Goal: Contribute content: Add original content to the website for others to see

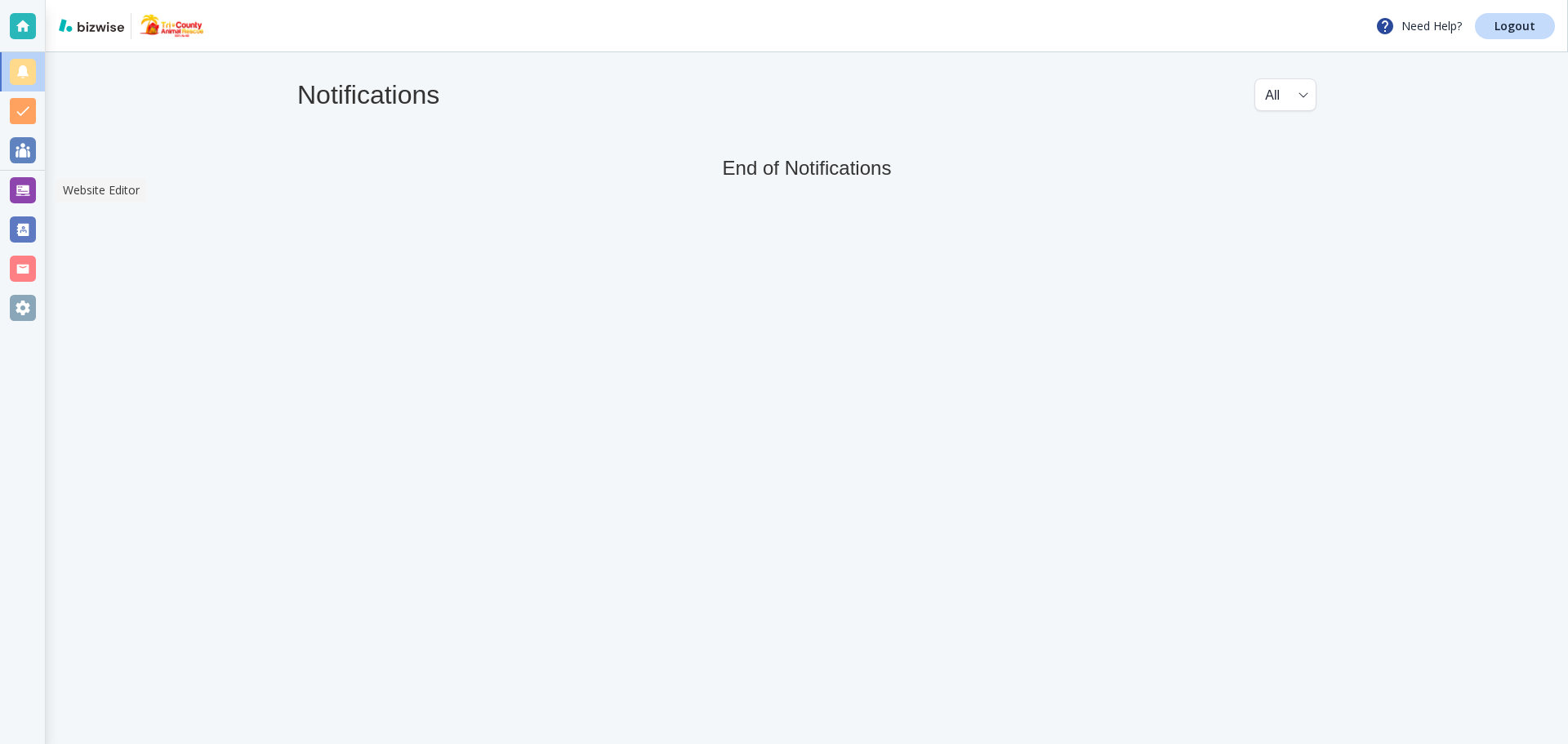
click at [30, 188] on div at bounding box center [22, 189] width 26 height 26
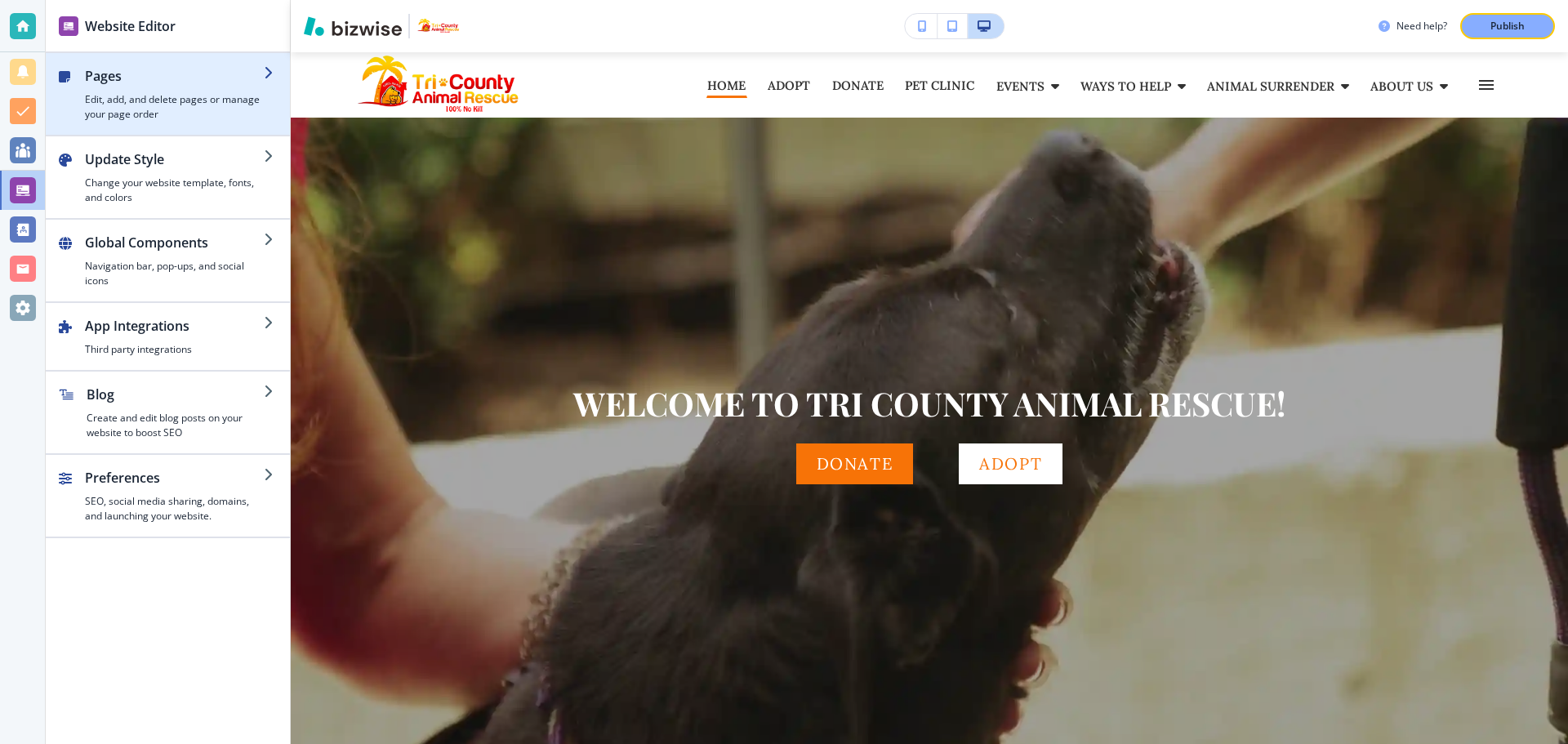
click at [164, 98] on h4 "Edit, add, and delete pages or manage your page order" at bounding box center [174, 107] width 179 height 30
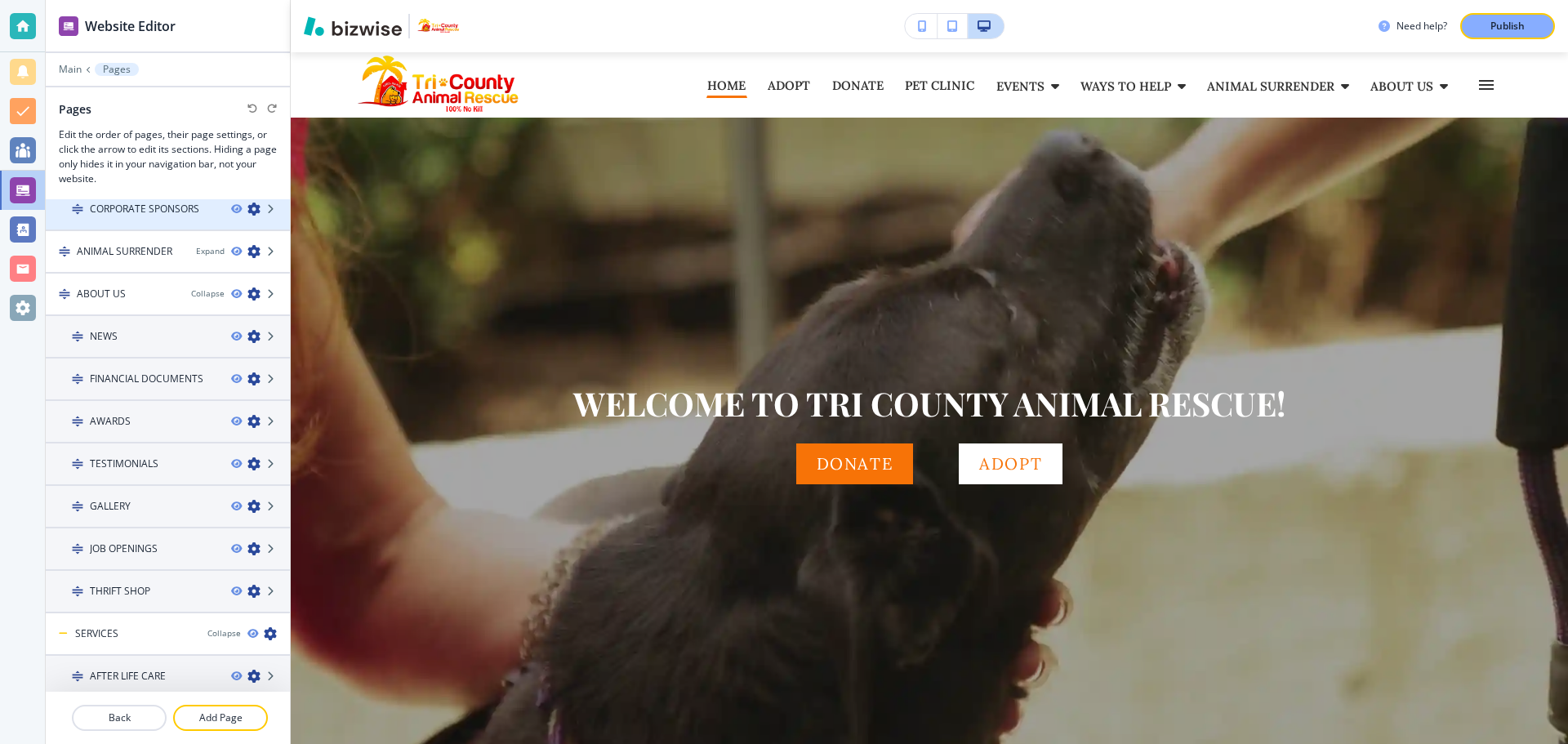
scroll to position [359, 0]
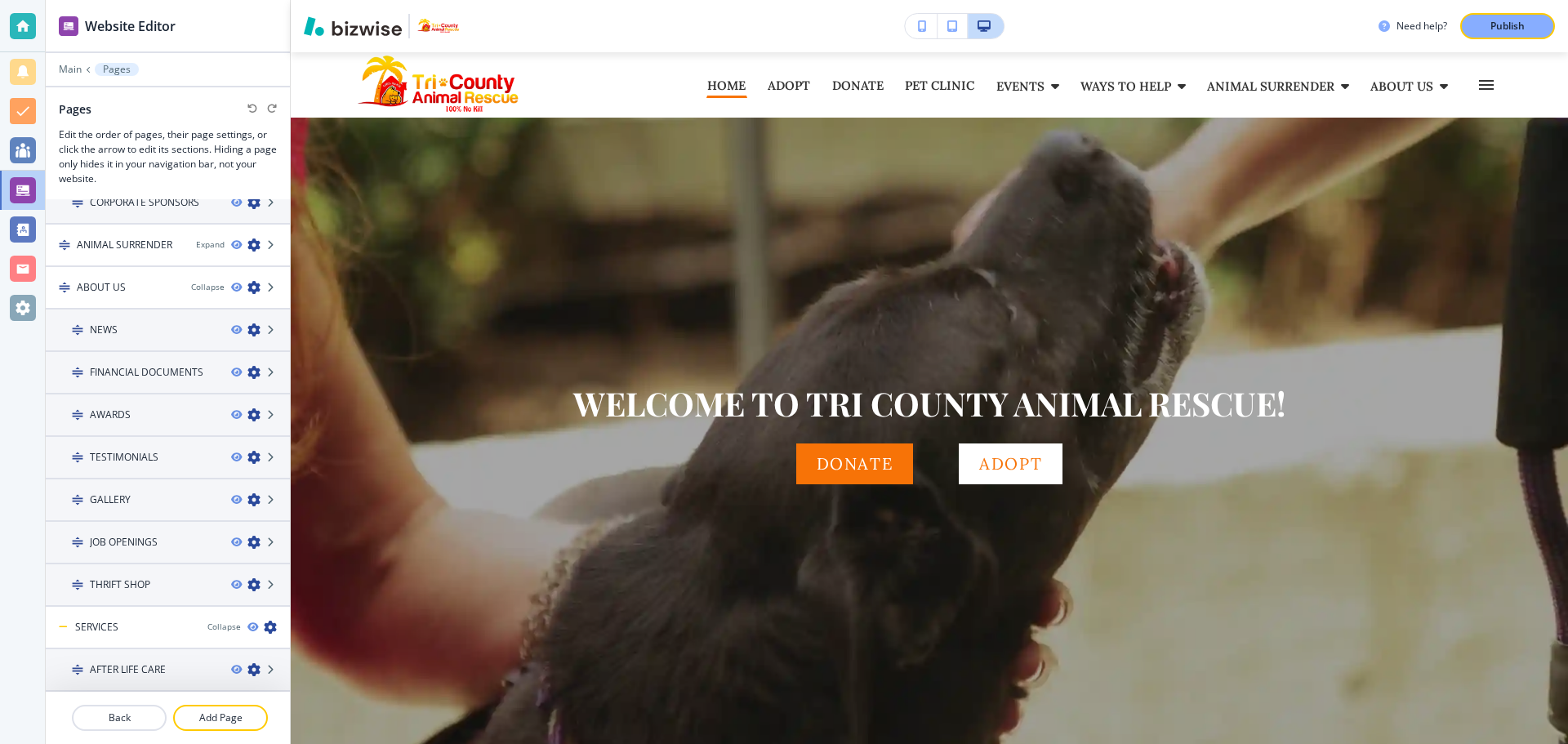
click at [142, 376] on h4 "FINANCIAL DOCUMENTS" at bounding box center [146, 372] width 114 height 14
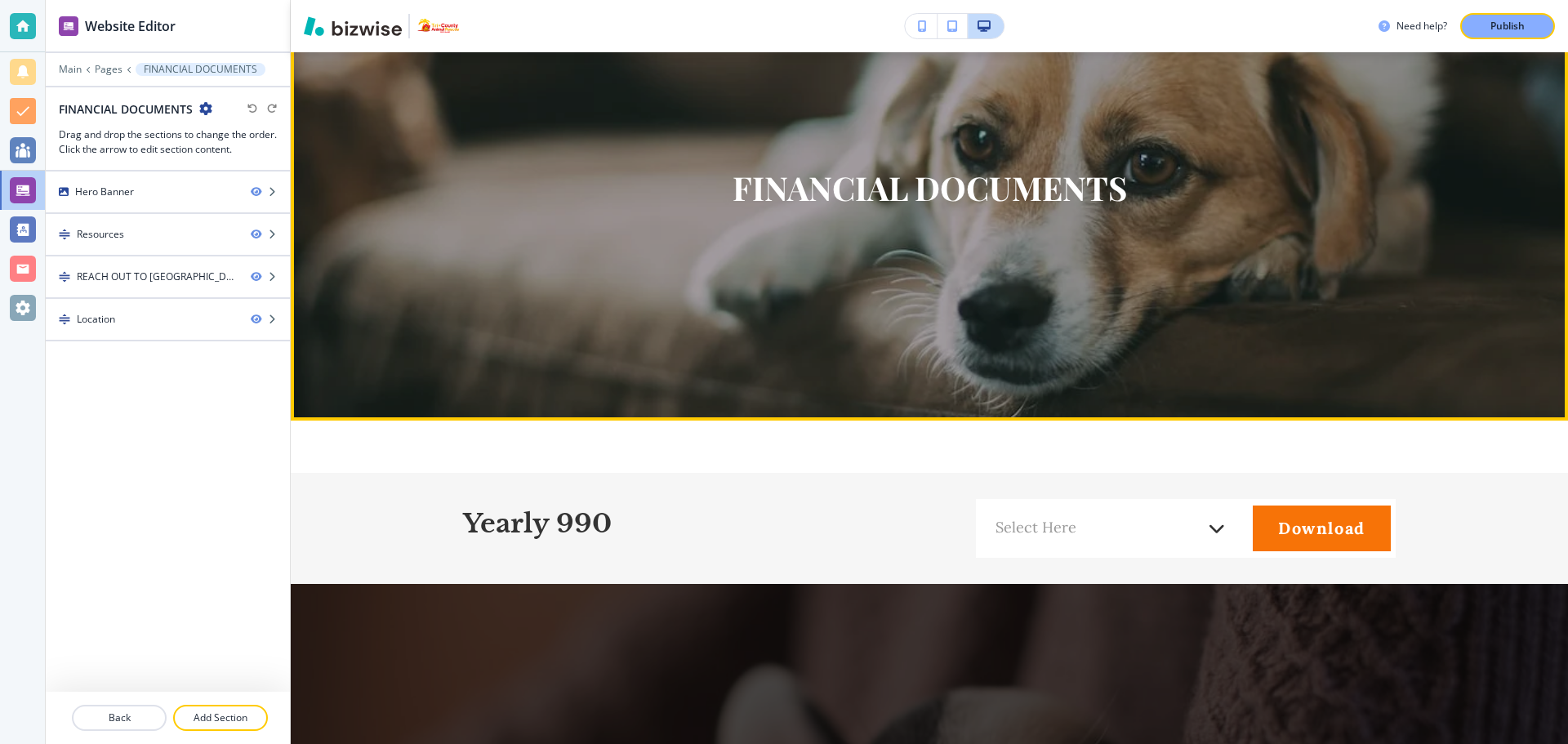
scroll to position [408, 0]
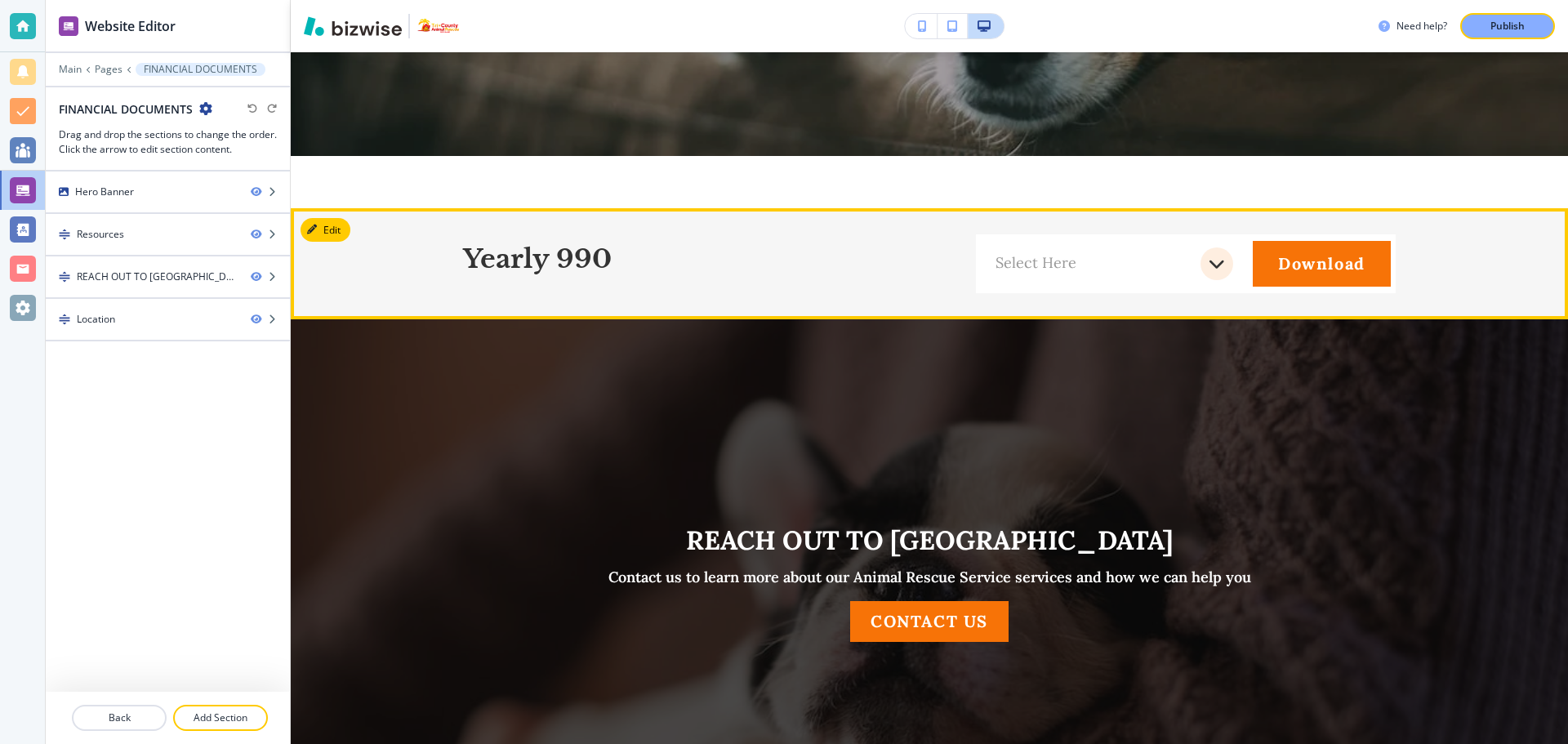
click at [1209, 266] on icon "button" at bounding box center [1216, 264] width 16 height 19
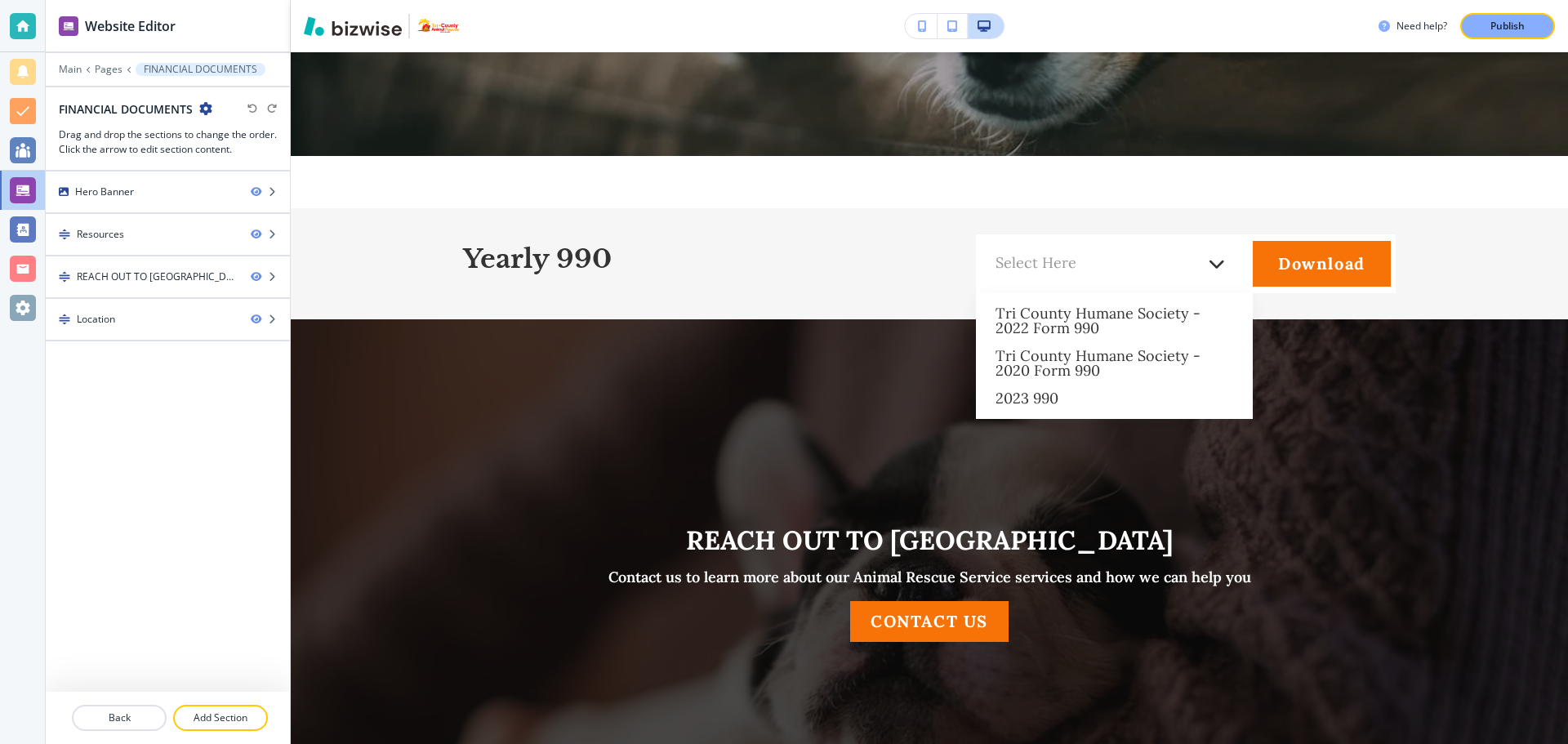
click at [344, 222] on div "Edit Yearly 990 Select Here Tri County Humane Society - 2022 Form 990 Tri Count…" at bounding box center [929, 264] width 1277 height 111
click at [830, 261] on div at bounding box center [784, 372] width 1568 height 744
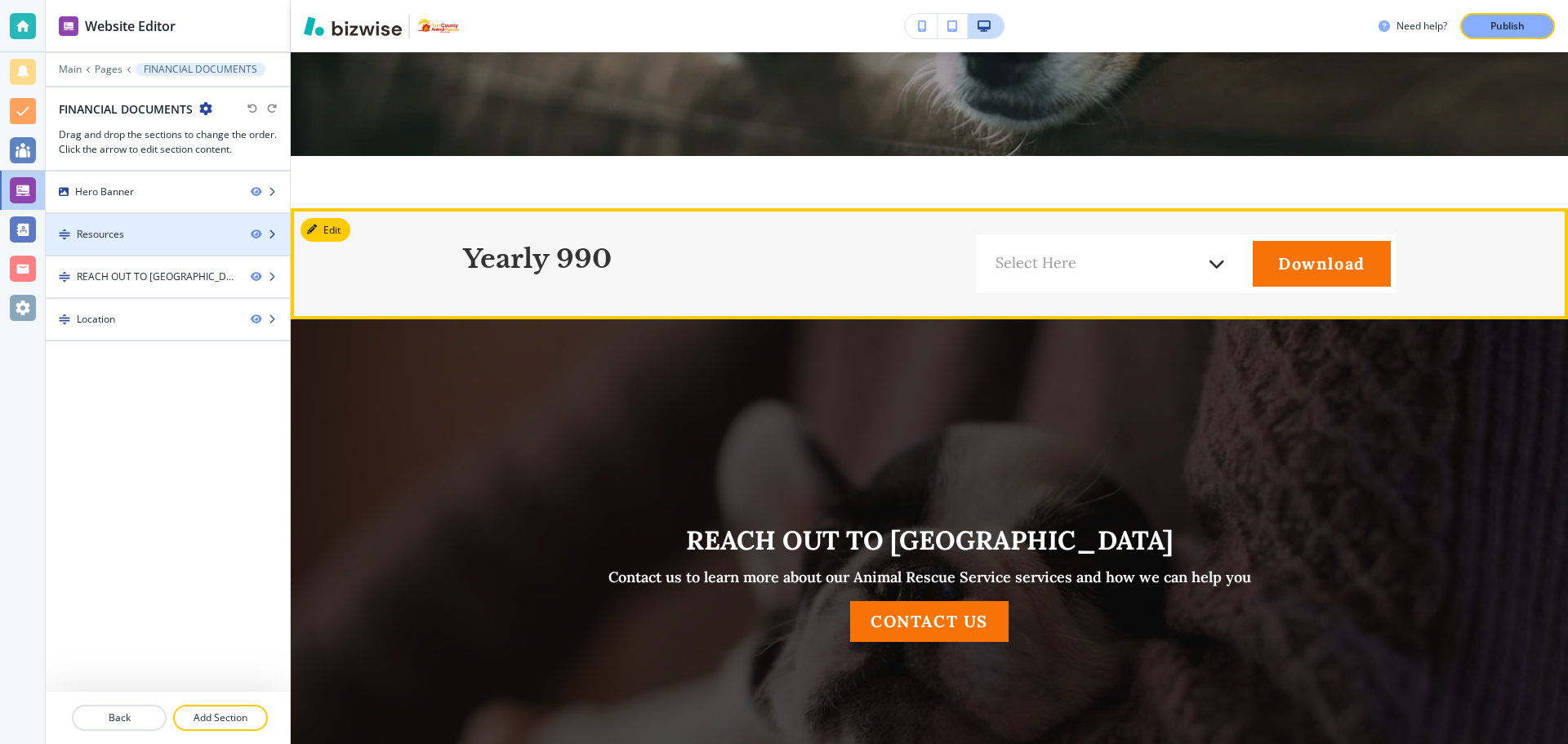
click at [183, 236] on div "Resources" at bounding box center [142, 233] width 192 height 14
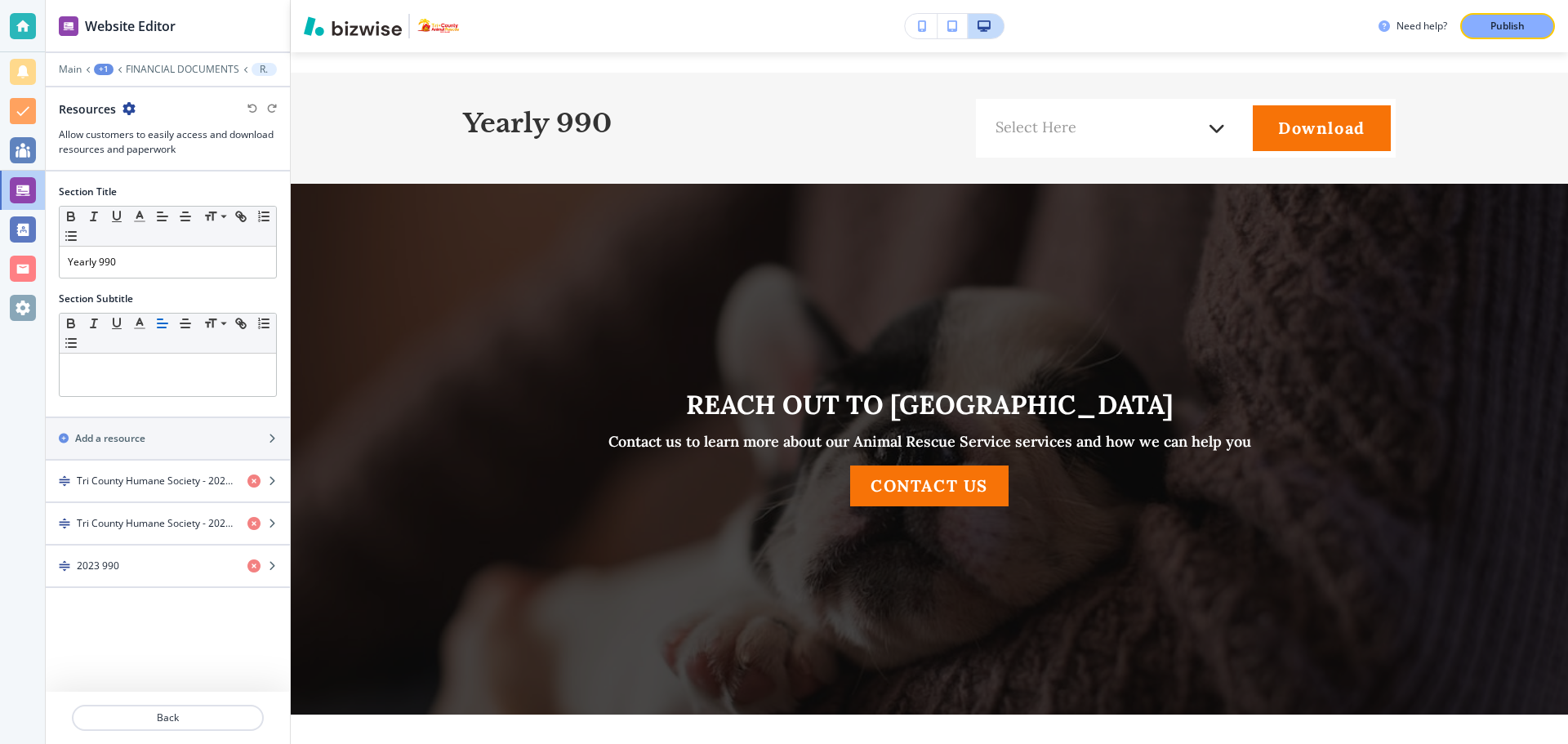
scroll to position [564, 0]
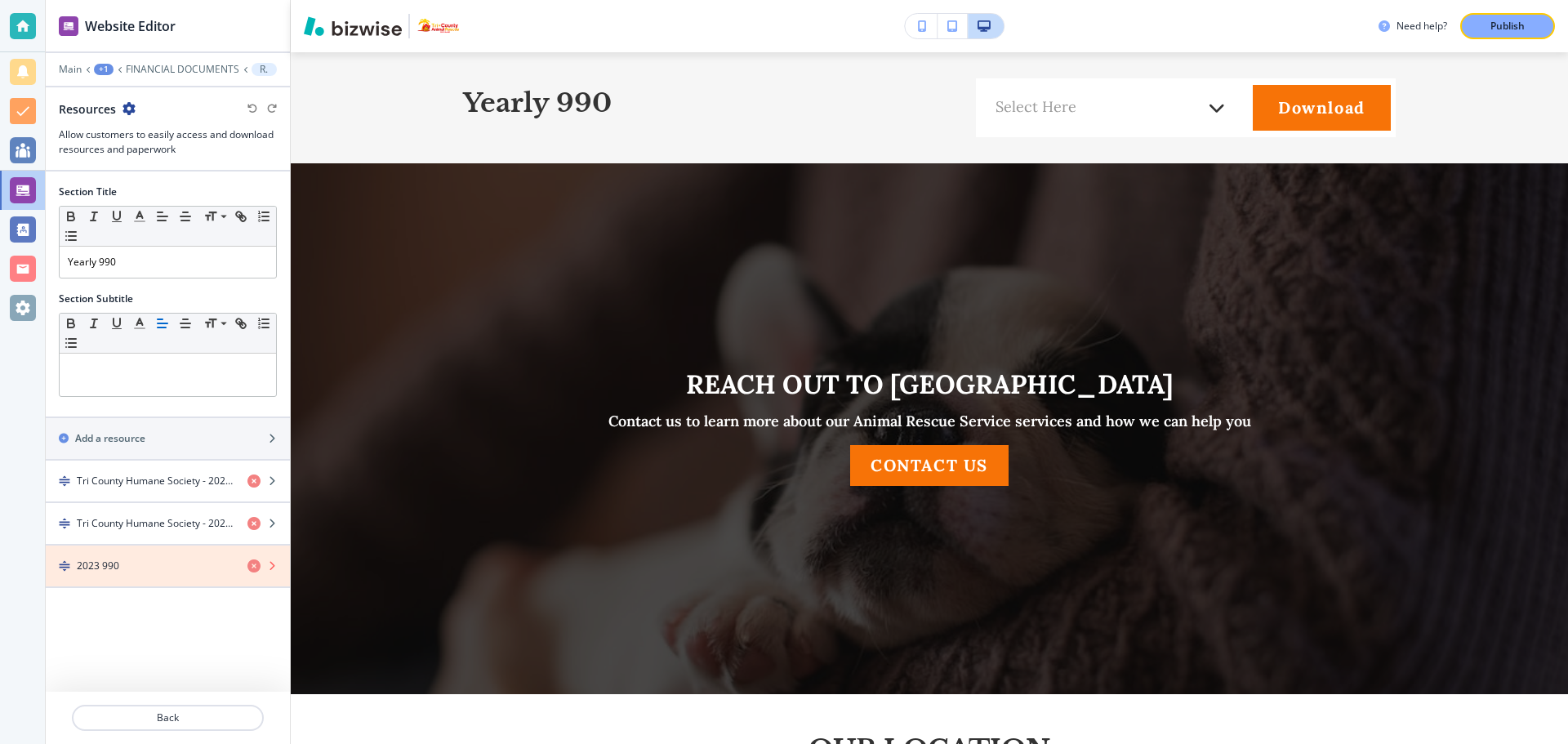
click at [257, 563] on icon "button" at bounding box center [254, 566] width 13 height 13
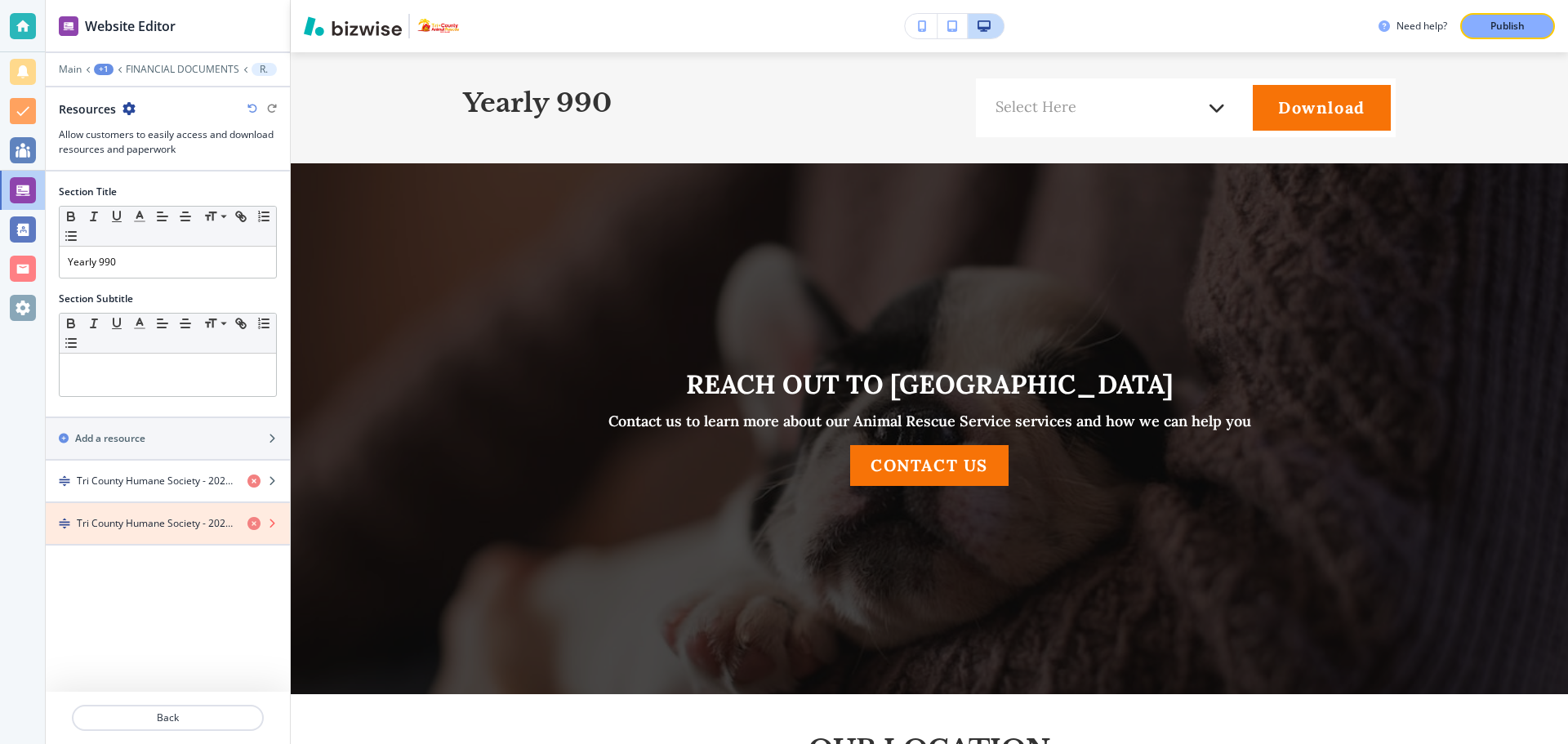
click at [258, 518] on icon "button" at bounding box center [254, 524] width 13 height 13
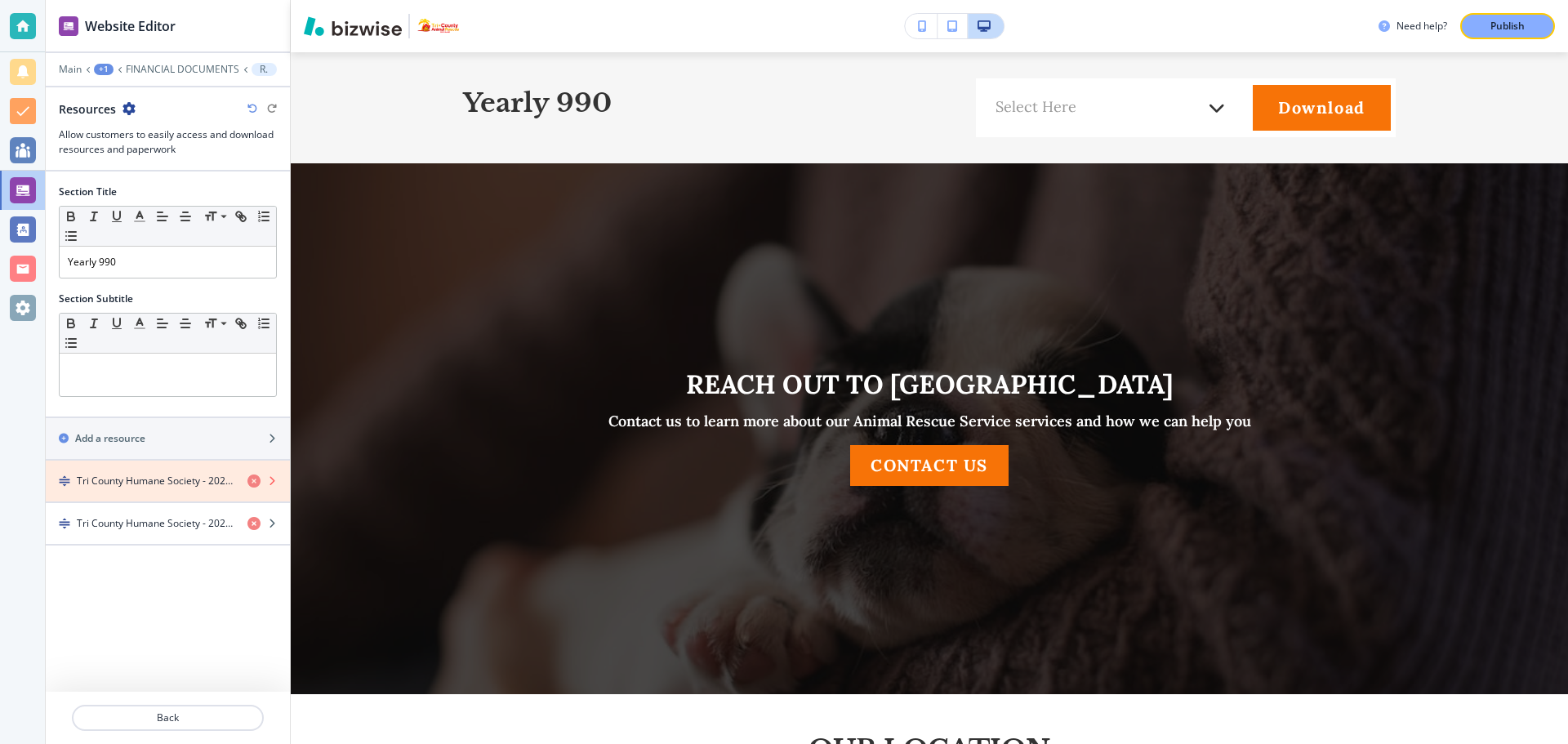
click at [252, 486] on icon "button" at bounding box center [254, 481] width 13 height 13
click at [257, 478] on icon "button" at bounding box center [254, 481] width 13 height 13
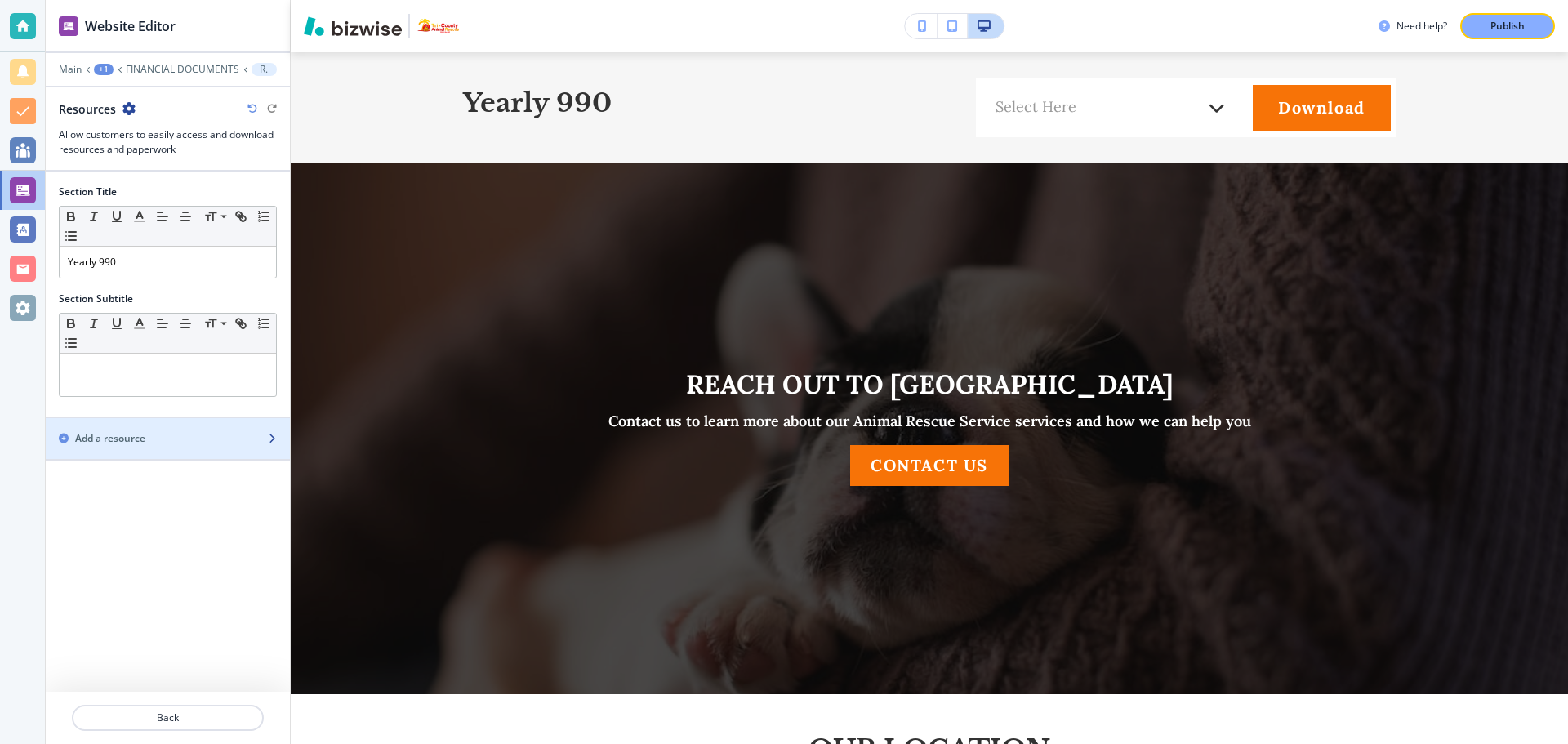
click at [213, 435] on div "Add a resource" at bounding box center [150, 438] width 208 height 14
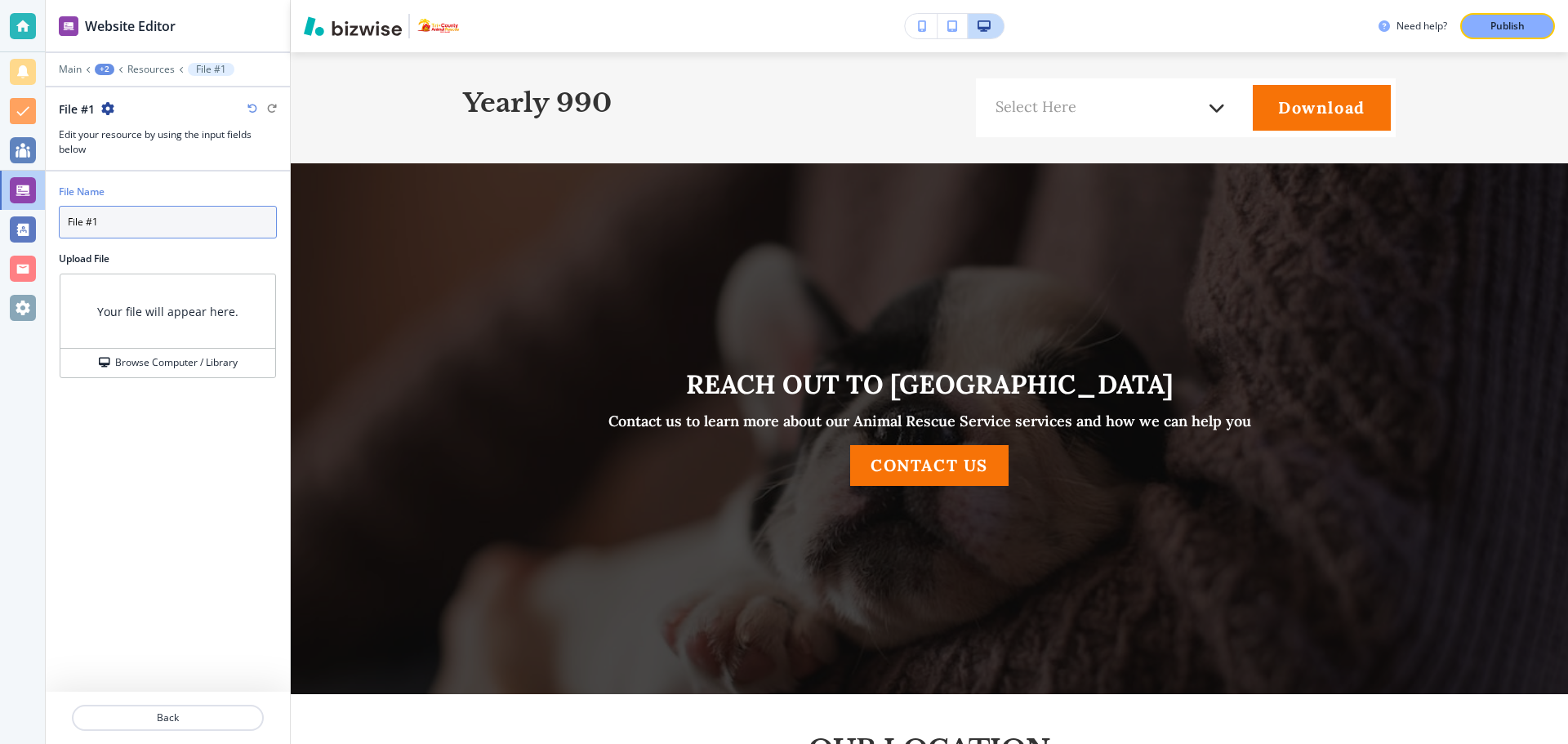
drag, startPoint x: 142, startPoint y: 220, endPoint x: 27, endPoint y: 230, distance: 115.4
click at [27, 230] on div "Website Editor Main +2 Resources File #1 File #1 Edit your resource by using th…" at bounding box center [784, 372] width 1568 height 744
type input "2024 990"
click at [70, 381] on div at bounding box center [168, 388] width 218 height 20
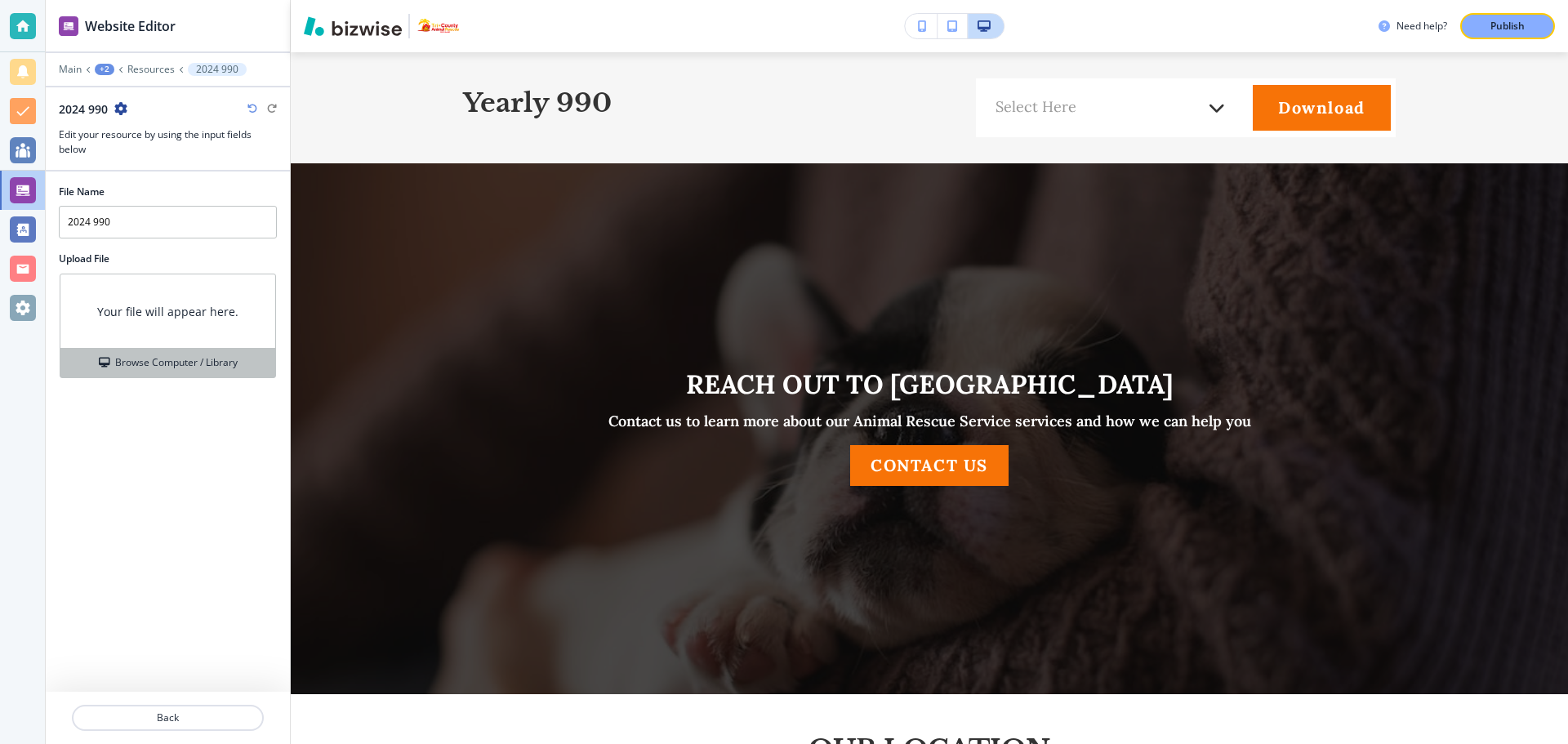
click at [120, 362] on h4 "Browse Computer / Library" at bounding box center [176, 362] width 122 height 14
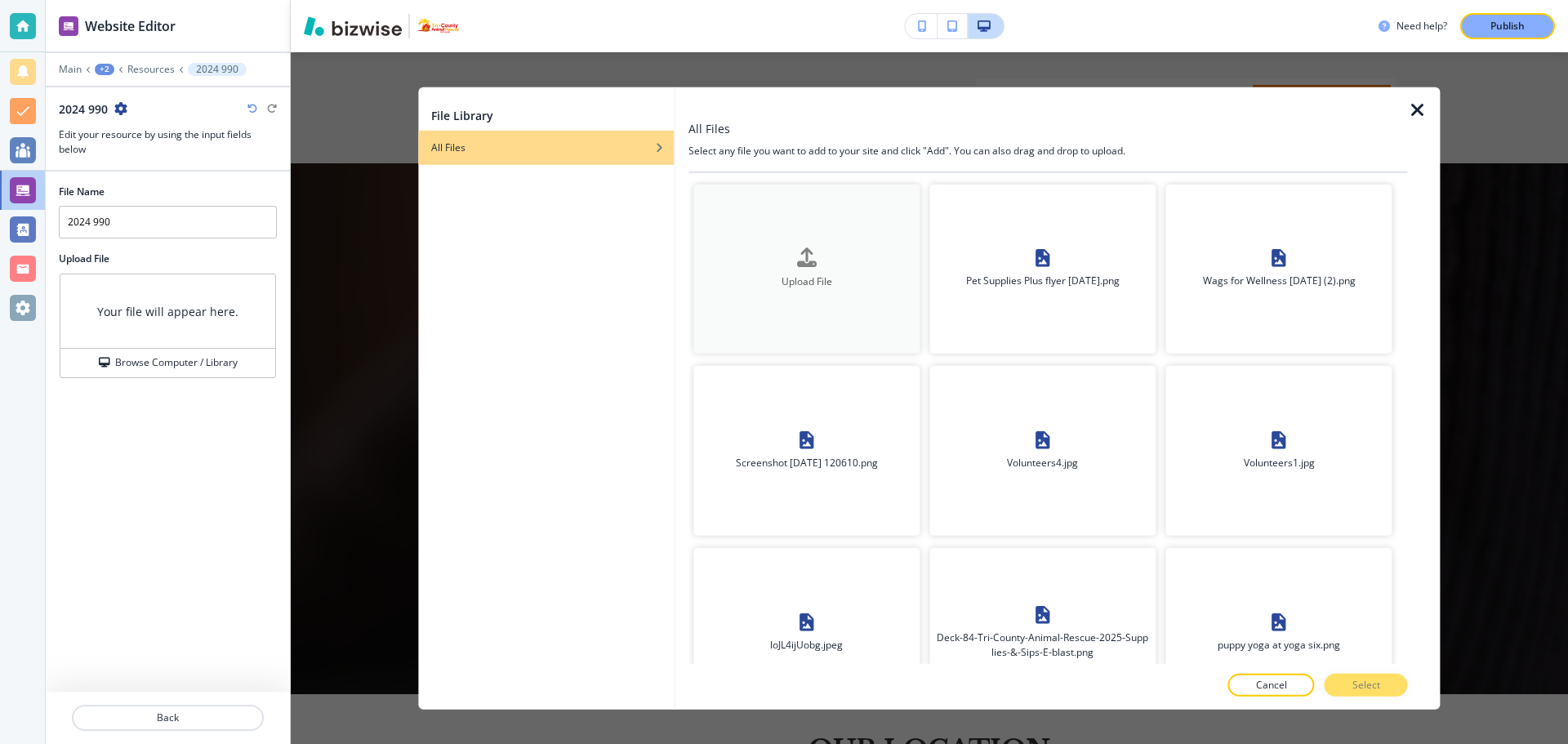
click at [798, 261] on icon "button" at bounding box center [807, 258] width 20 height 20
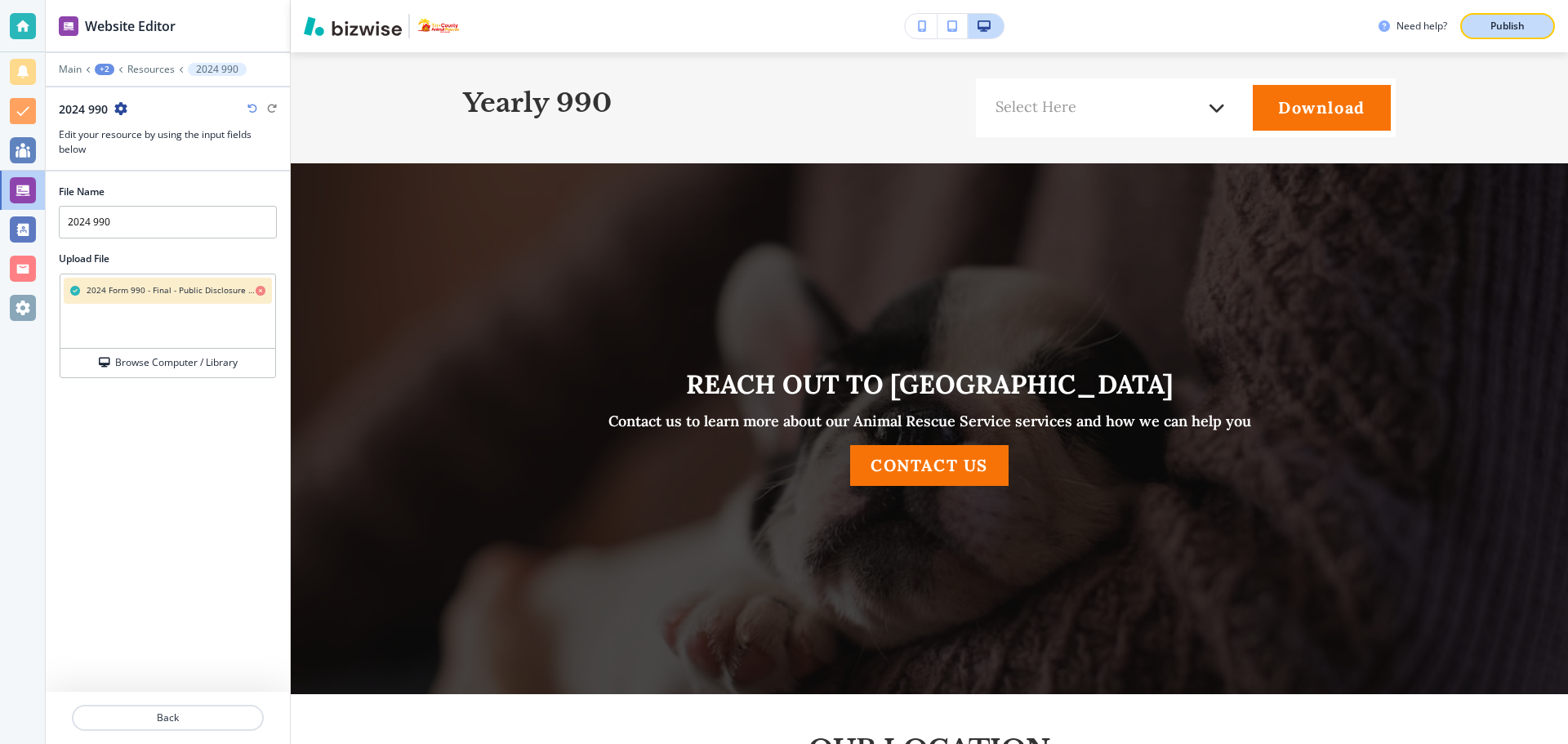
click at [1520, 20] on p "Publish" at bounding box center [1508, 26] width 34 height 14
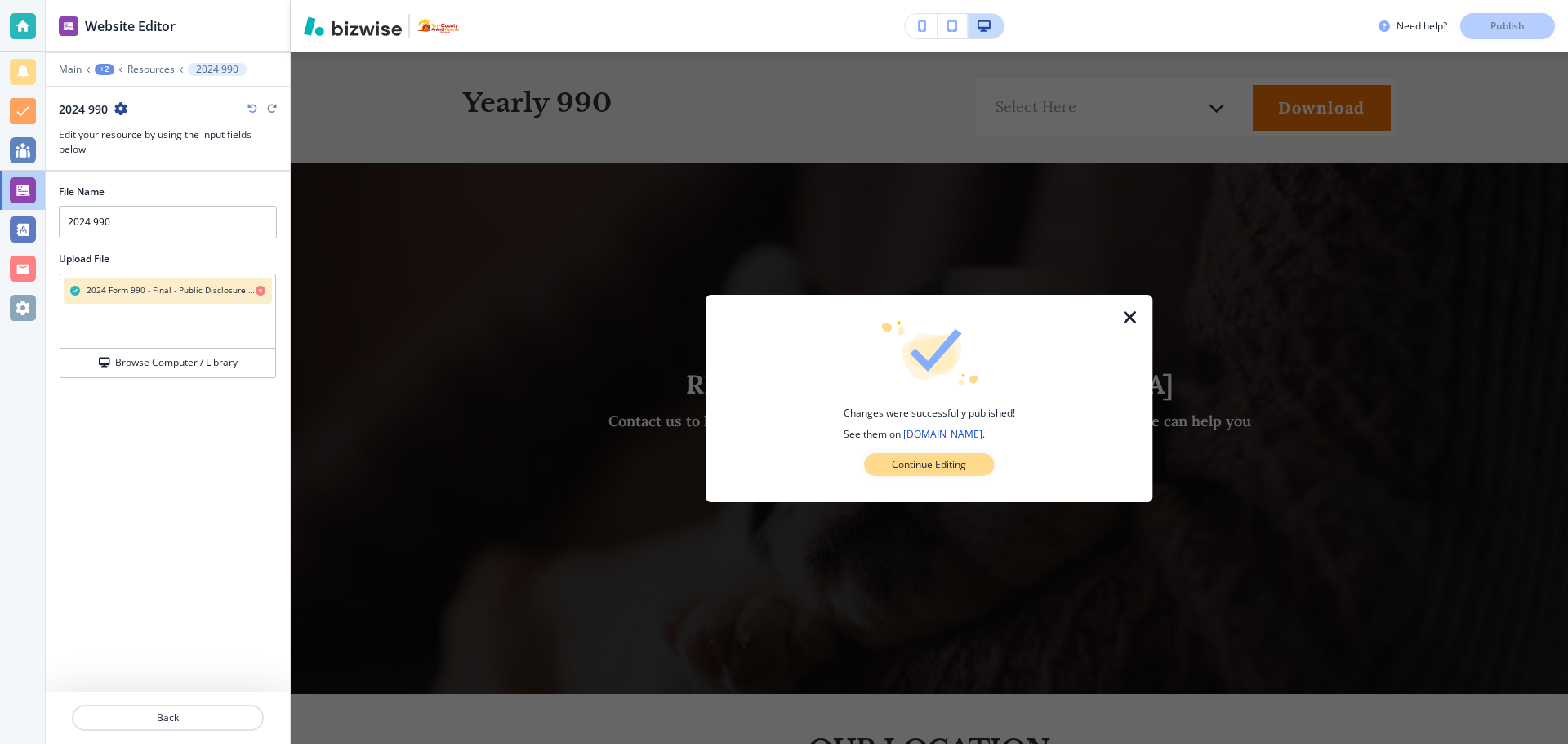
click at [964, 460] on p "Continue Editing" at bounding box center [929, 464] width 75 height 14
